Goal: Book appointment/travel/reservation

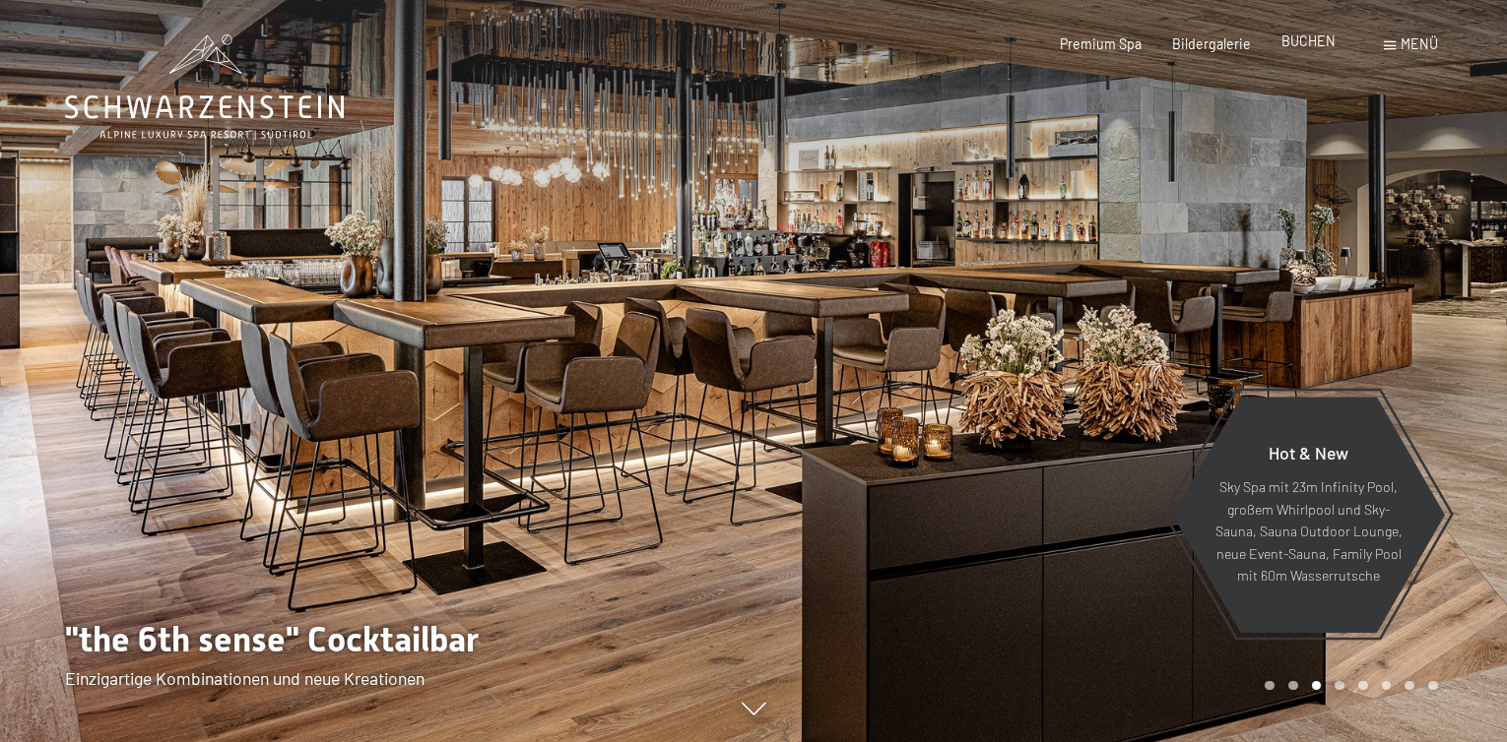
click at [1323, 39] on span "BUCHEN" at bounding box center [1308, 40] width 54 height 17
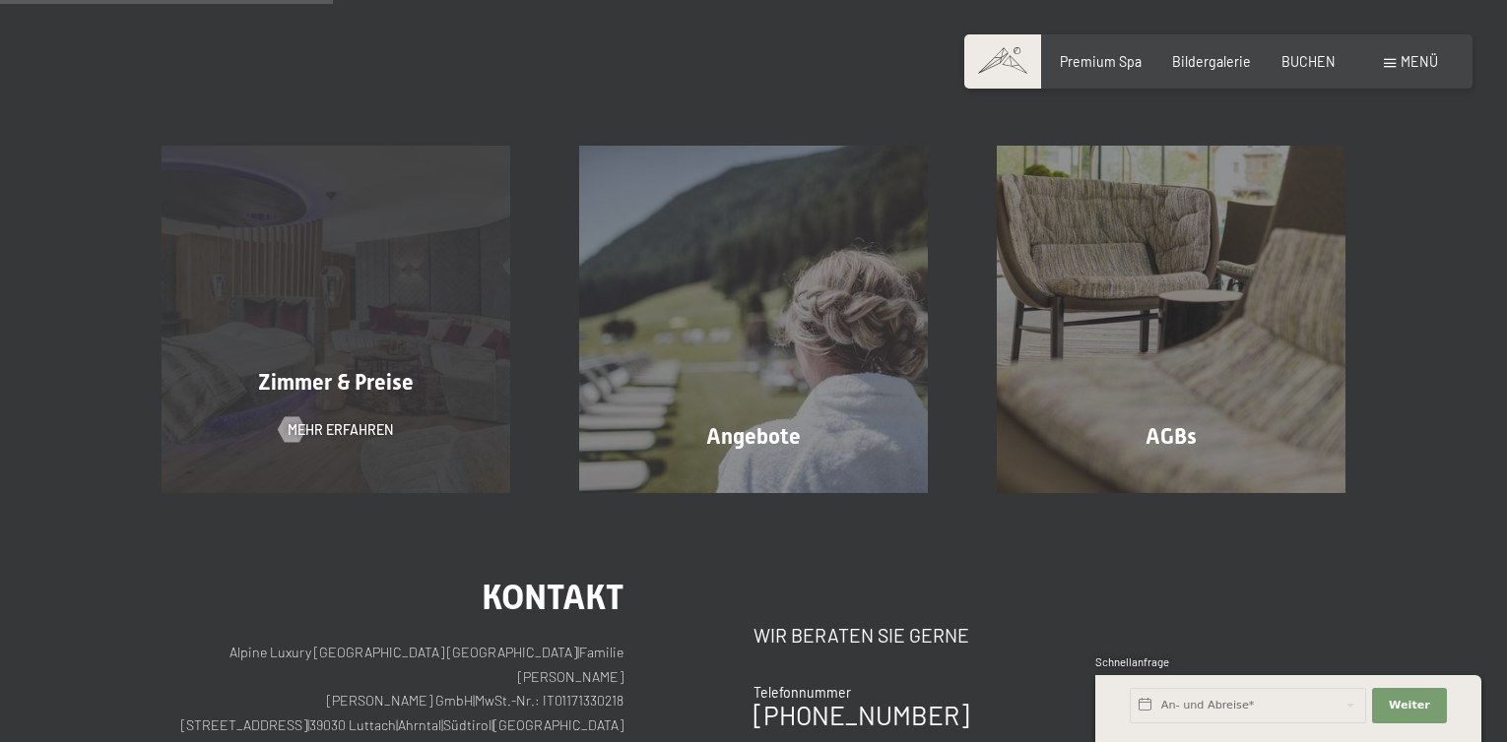
scroll to position [197, 0]
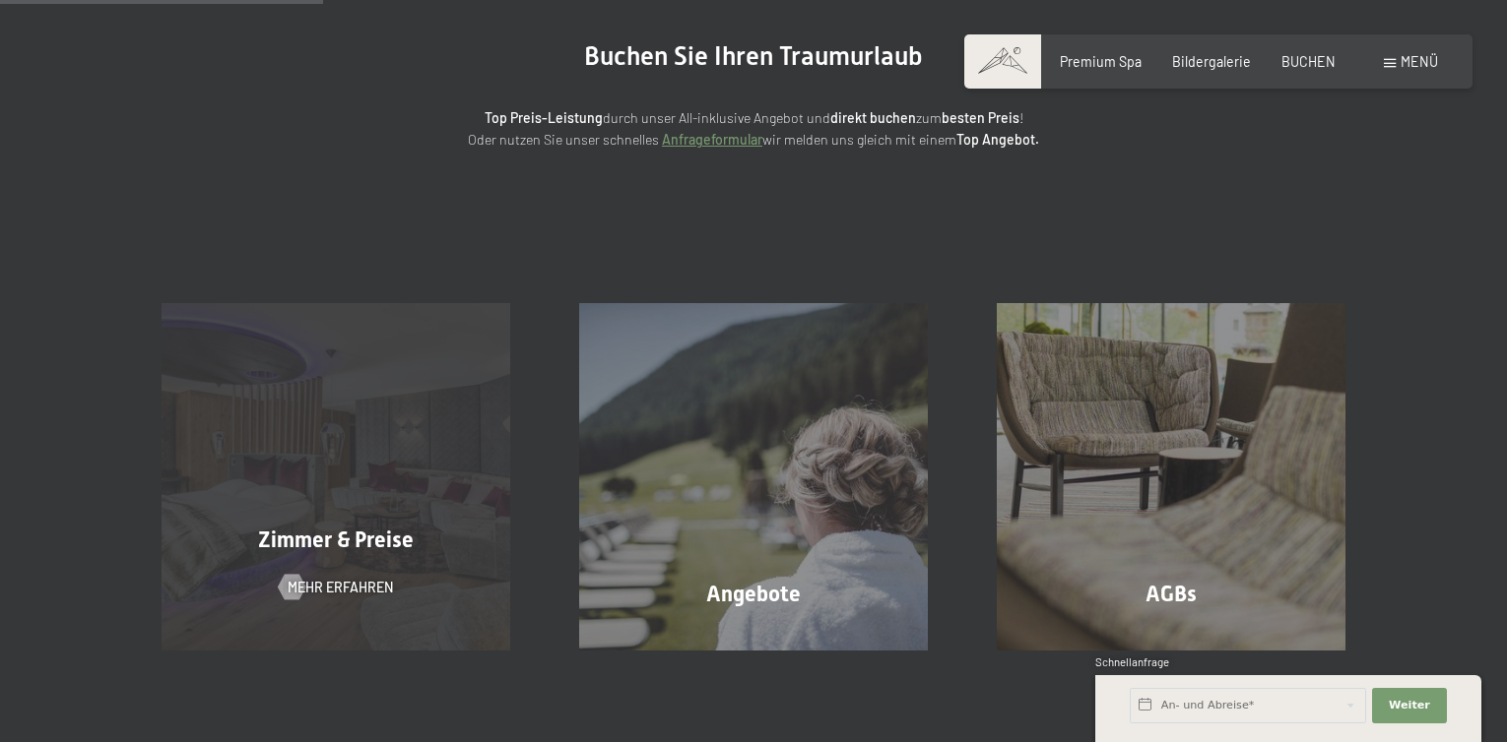
click at [368, 543] on span "Zimmer & Preise" at bounding box center [336, 540] width 156 height 25
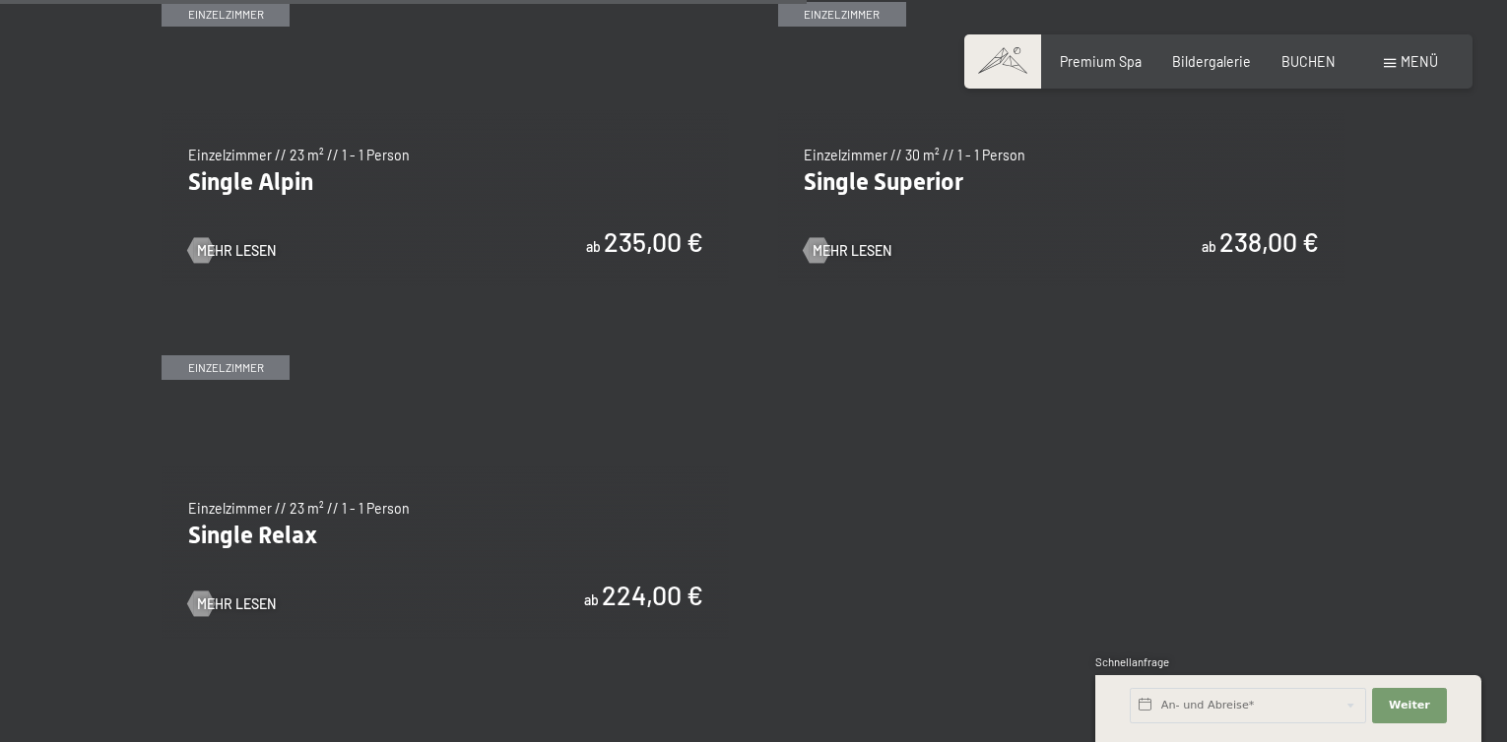
scroll to position [2954, 0]
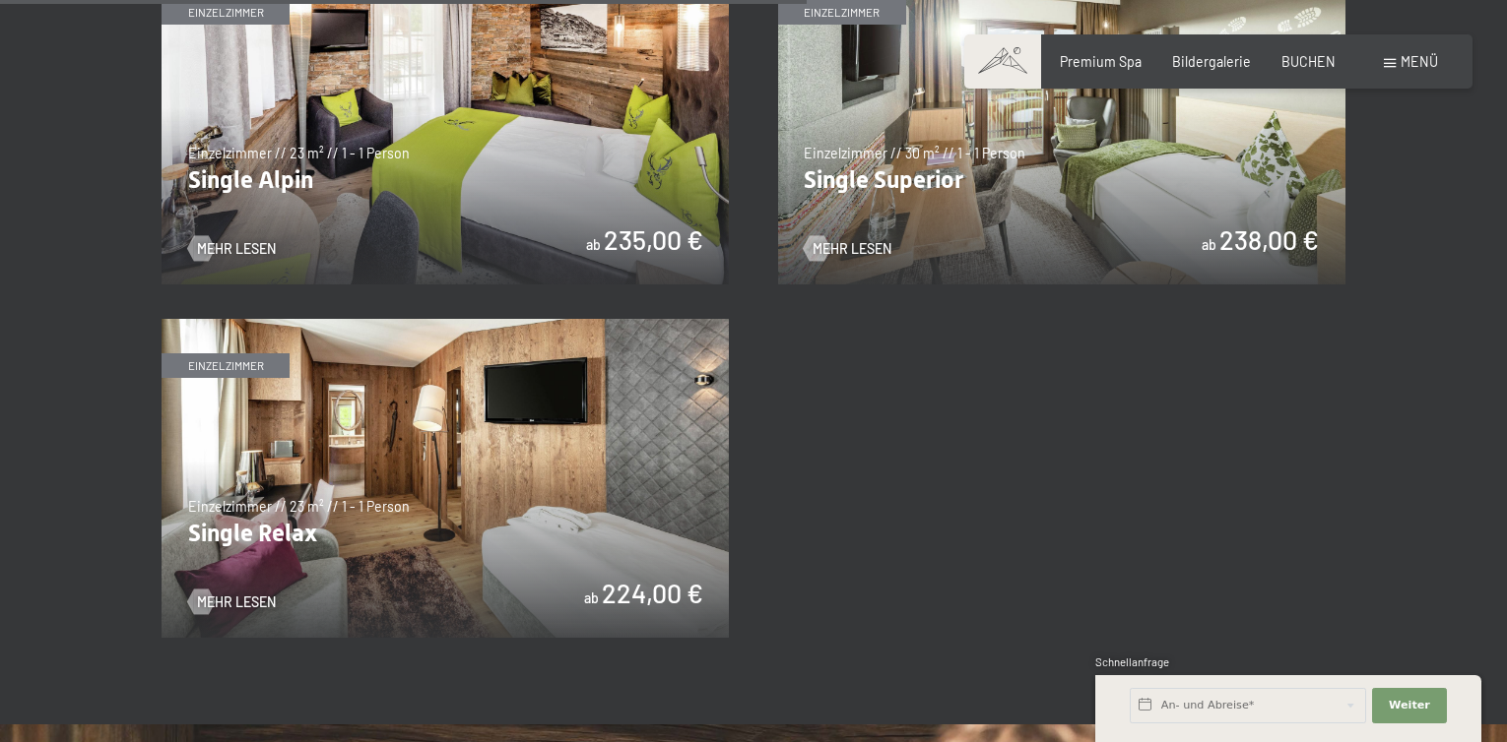
click at [1138, 202] on img at bounding box center [1061, 125] width 567 height 319
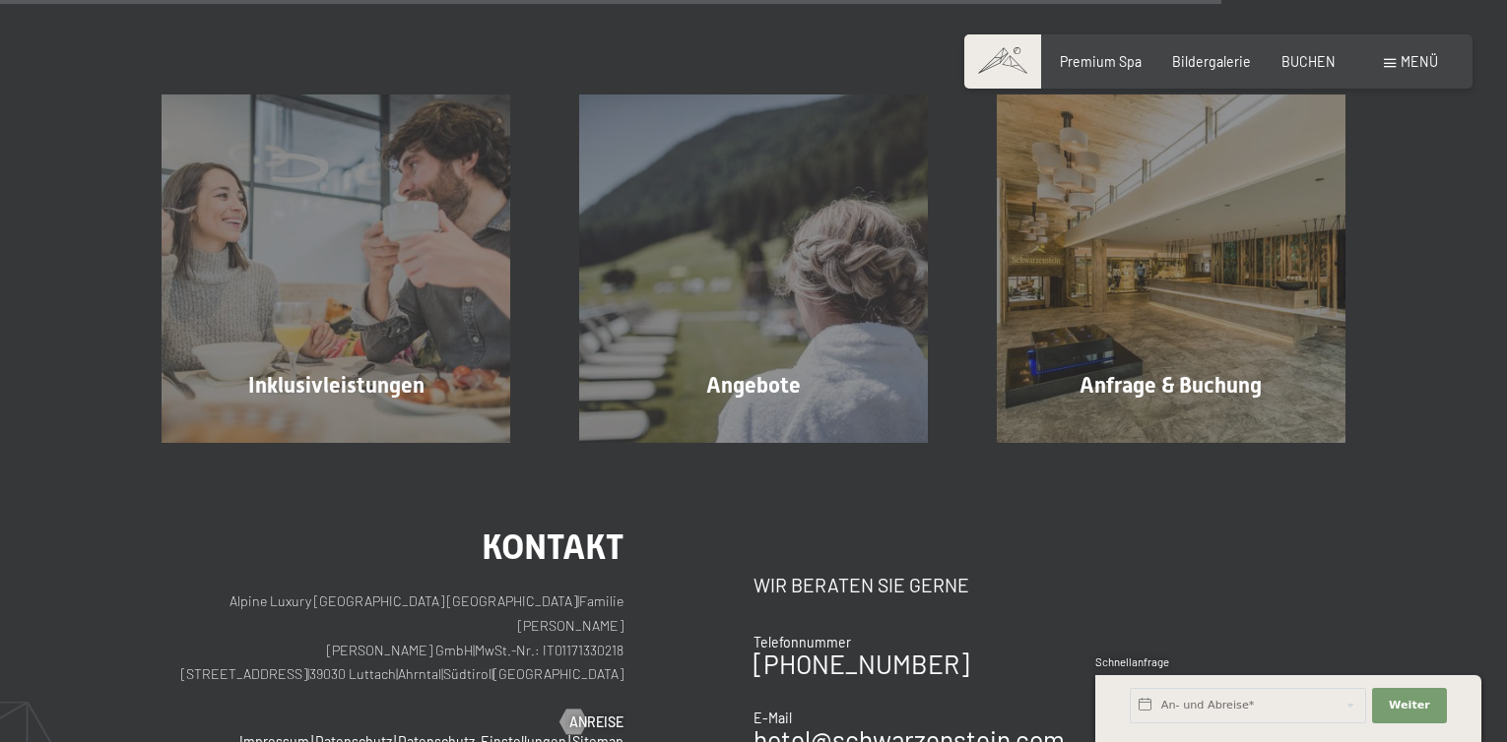
scroll to position [1969, 0]
